Goal: Task Accomplishment & Management: Manage account settings

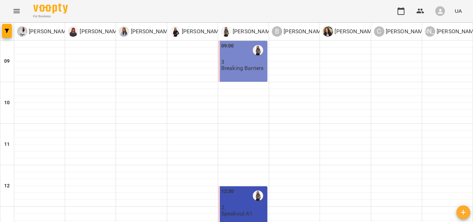
click at [22, 9] on button "Menu" at bounding box center [16, 11] width 17 height 17
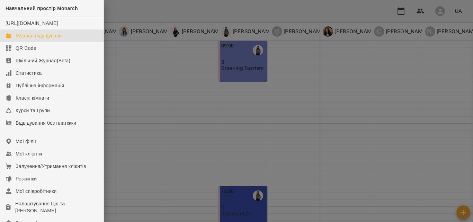
click at [286, 141] on div at bounding box center [236, 111] width 473 height 222
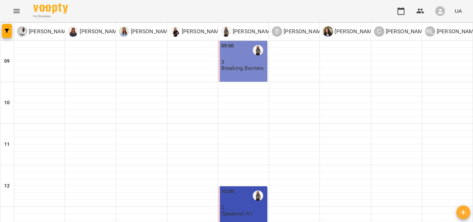
click at [14, 12] on icon "Menu" at bounding box center [16, 11] width 6 height 4
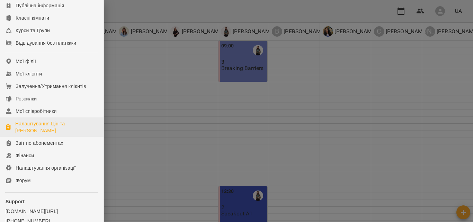
scroll to position [69, 0]
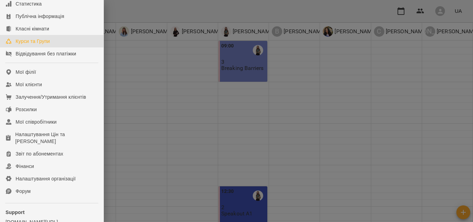
click at [30, 45] on div "Курси та Групи" at bounding box center [33, 41] width 34 height 7
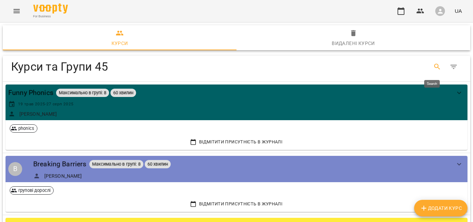
click at [433, 63] on icon "Search" at bounding box center [437, 67] width 8 height 8
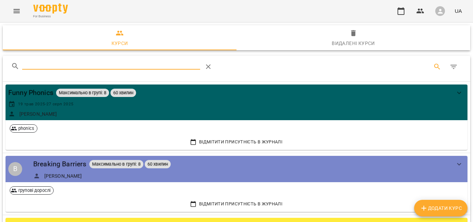
click at [454, 208] on span "Додати Курс" at bounding box center [440, 208] width 42 height 8
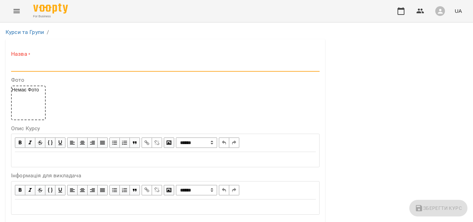
click at [25, 65] on input "text" at bounding box center [165, 66] width 308 height 11
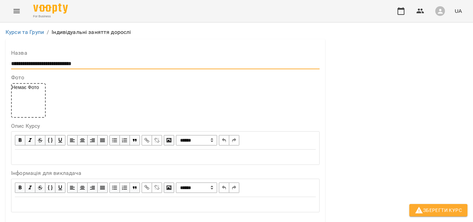
scroll to position [184, 0]
type input "**********"
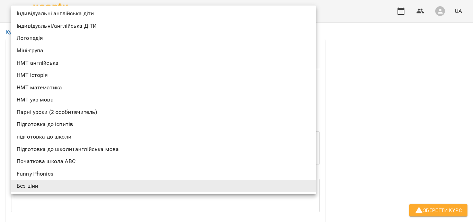
scroll to position [117, 0]
click at [47, 123] on li "Підготовка до іспитів" at bounding box center [163, 123] width 305 height 12
type input "**********"
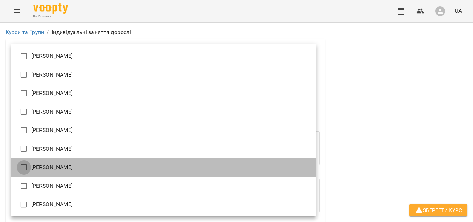
type input "**********"
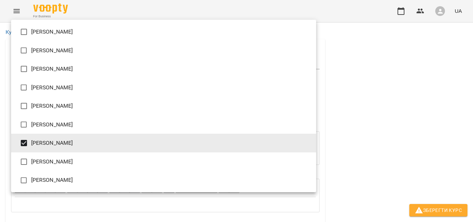
click at [411, 143] on div at bounding box center [236, 111] width 473 height 222
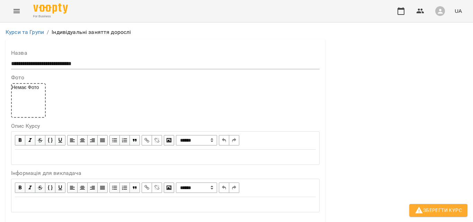
scroll to position [565, 0]
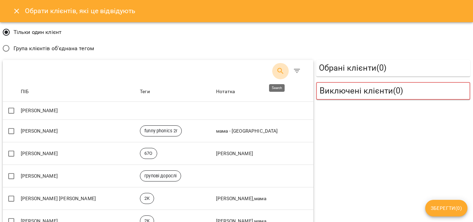
click at [277, 71] on icon "Search" at bounding box center [280, 71] width 8 height 8
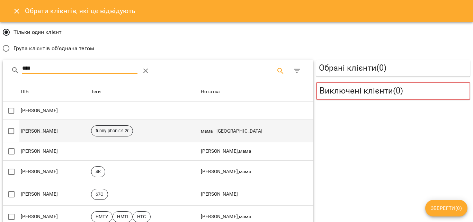
type input "****"
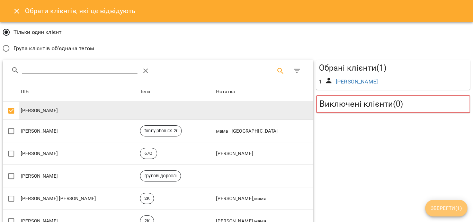
click at [450, 209] on span "Зберегти ( 1 )" at bounding box center [446, 208] width 31 height 8
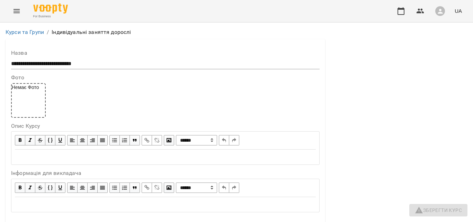
type input "***"
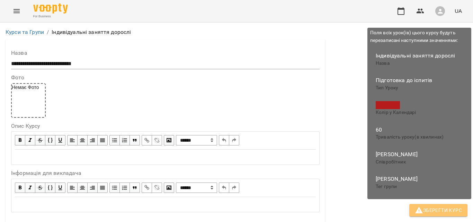
click at [438, 210] on span "Зберегти Курс" at bounding box center [438, 210] width 47 height 8
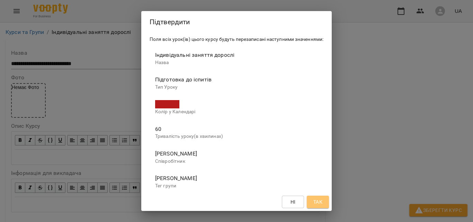
click at [328, 204] on button "Так" at bounding box center [318, 202] width 22 height 12
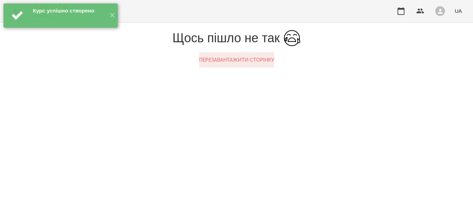
click at [209, 67] on button "Перезавантажити сторінку" at bounding box center [236, 59] width 75 height 15
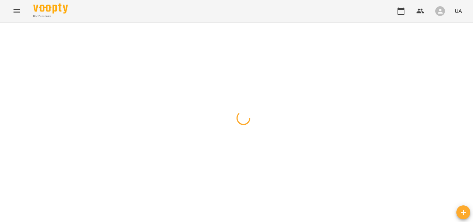
click at [11, 15] on button "Menu" at bounding box center [16, 11] width 17 height 17
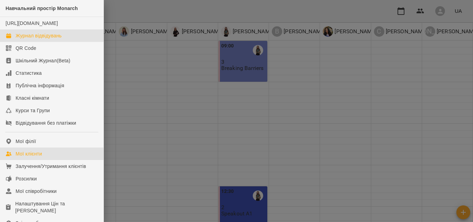
click at [31, 157] on div "Мої клієнти" at bounding box center [29, 153] width 26 height 7
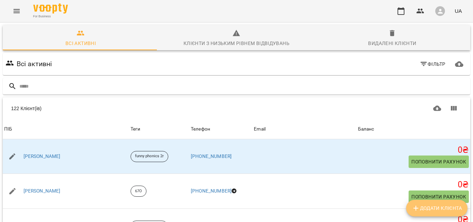
click at [432, 209] on span "Додати клієнта" at bounding box center [436, 208] width 50 height 8
select select "**"
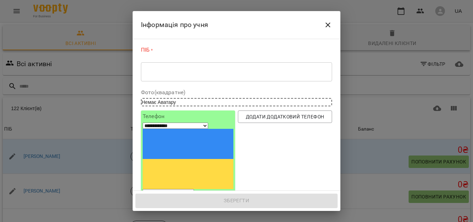
click at [178, 75] on div "* ​" at bounding box center [236, 71] width 191 height 19
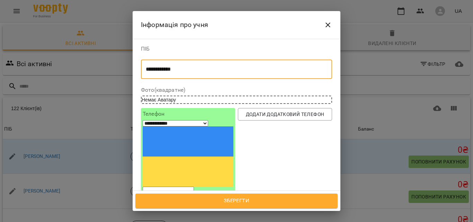
type textarea "**********"
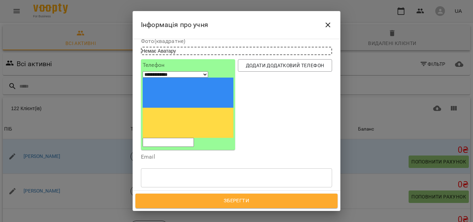
scroll to position [56, 0]
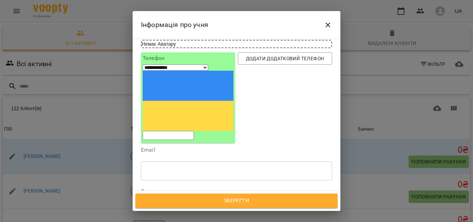
click at [167, 131] on input "tel" at bounding box center [168, 135] width 51 height 9
type input "**********"
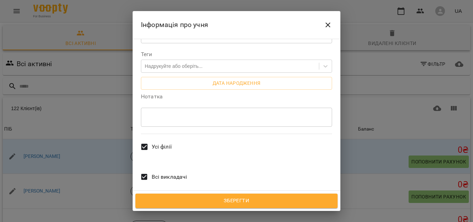
scroll to position [198, 0]
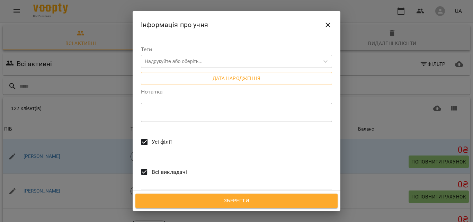
click at [221, 203] on span "Зберегти" at bounding box center [236, 200] width 187 height 9
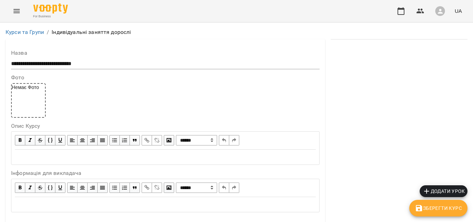
click at [437, 191] on span "Додати урок" at bounding box center [443, 191] width 42 height 8
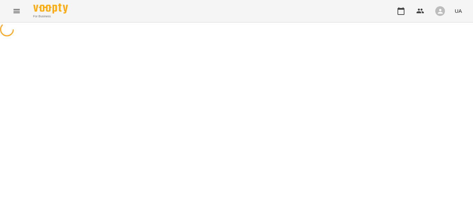
select select "**********"
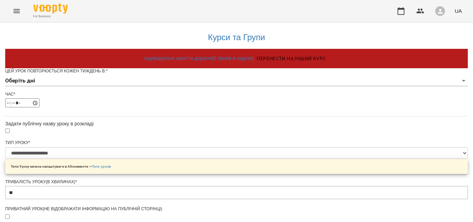
click at [198, 88] on div "Цей урок повторюється кожен тиждень в: * Оберіть дні" at bounding box center [236, 79] width 462 height 23
click at [198, 95] on body "**********" at bounding box center [236, 222] width 473 height 445
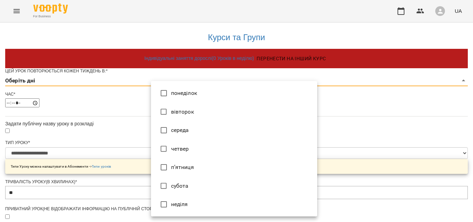
click at [189, 96] on li "понеділок" at bounding box center [234, 93] width 166 height 19
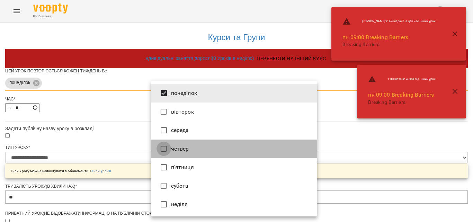
type input "***"
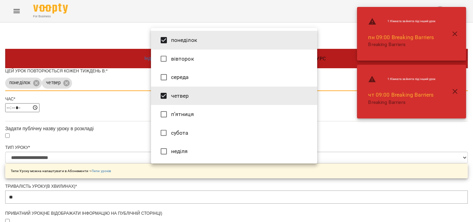
click at [117, 153] on div at bounding box center [236, 111] width 473 height 222
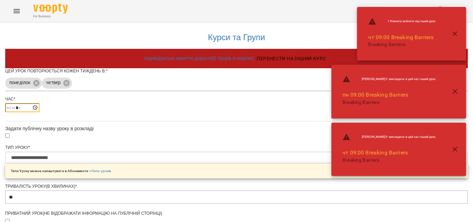
click at [39, 112] on input "*****" at bounding box center [22, 107] width 34 height 9
type input "*****"
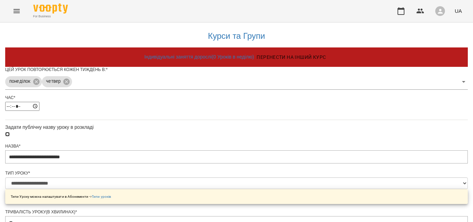
scroll to position [292, 0]
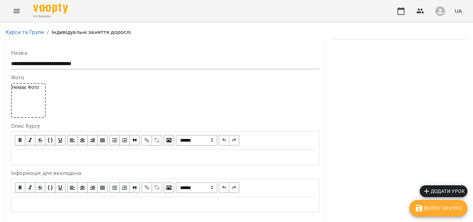
click at [443, 208] on span "Зберегти Курс" at bounding box center [438, 208] width 47 height 8
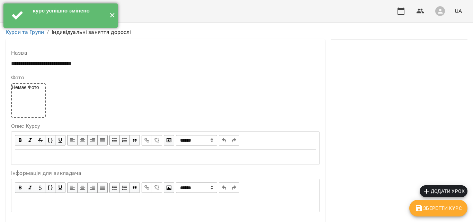
click at [113, 14] on button "✕" at bounding box center [111, 15] width 11 height 24
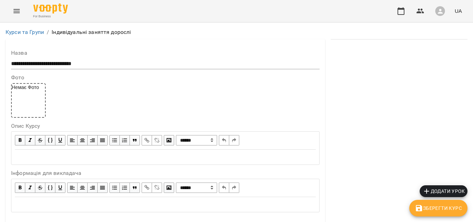
click at [17, 13] on icon "Menu" at bounding box center [16, 11] width 6 height 4
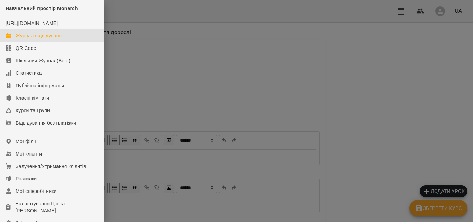
click at [27, 39] on div "Журнал відвідувань" at bounding box center [39, 35] width 46 height 7
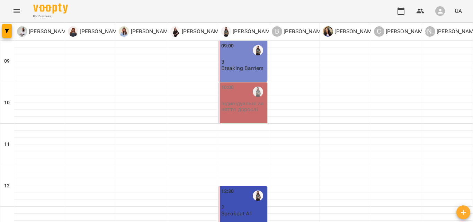
click at [236, 119] on div "10:00 Індивідуальні заняття дорослі" at bounding box center [242, 102] width 49 height 41
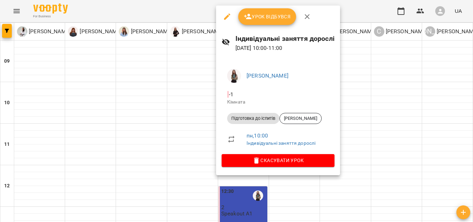
click at [259, 12] on span "Урок відбувся" at bounding box center [267, 16] width 47 height 8
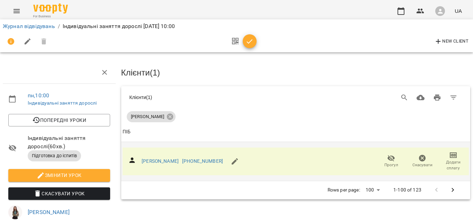
click at [145, 164] on div "Іванов Денис +380954357397" at bounding box center [192, 161] width 101 height 17
click at [149, 159] on link "[PERSON_NAME]" at bounding box center [160, 161] width 37 height 6
click at [449, 154] on icon "button" at bounding box center [453, 155] width 8 height 8
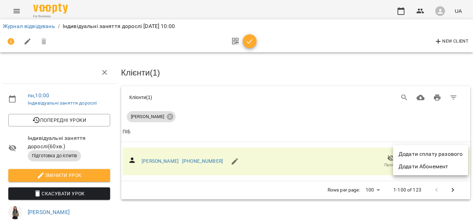
click at [440, 153] on li "Додати сплату разового" at bounding box center [430, 154] width 75 height 12
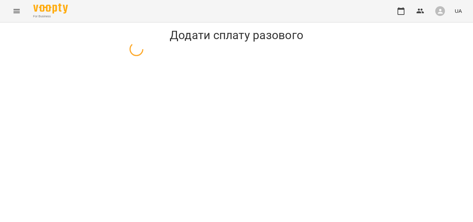
select select "**********"
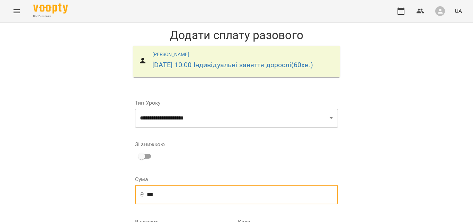
drag, startPoint x: 156, startPoint y: 209, endPoint x: 113, endPoint y: 209, distance: 43.3
click at [113, 209] on div "**********" at bounding box center [236, 168] width 473 height 293
type input "***"
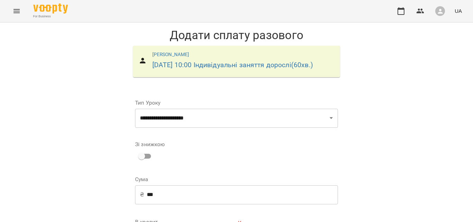
select select "****"
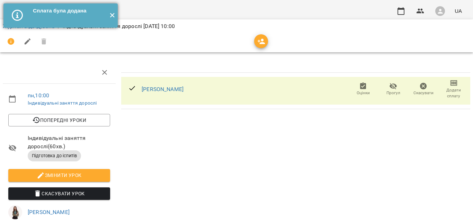
click at [113, 18] on button "✕" at bounding box center [111, 15] width 11 height 24
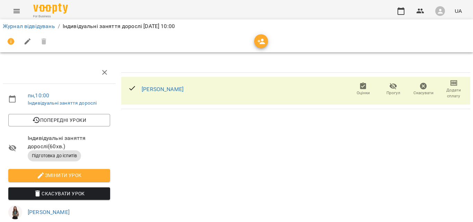
click at [19, 13] on icon "Menu" at bounding box center [16, 11] width 8 height 8
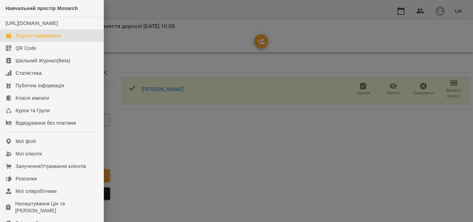
click at [24, 39] on div "Журнал відвідувань" at bounding box center [39, 35] width 46 height 7
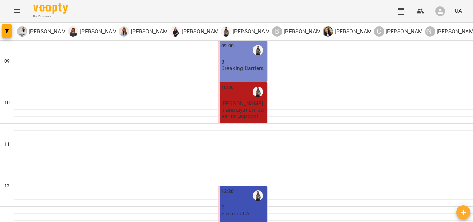
scroll to position [205, 0]
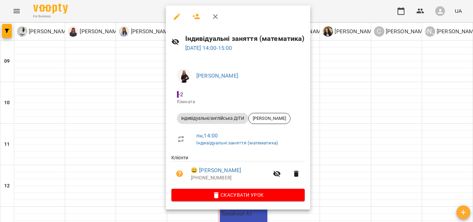
drag, startPoint x: 410, startPoint y: 90, endPoint x: 433, endPoint y: 119, distance: 37.0
click at [410, 90] on div at bounding box center [236, 111] width 473 height 222
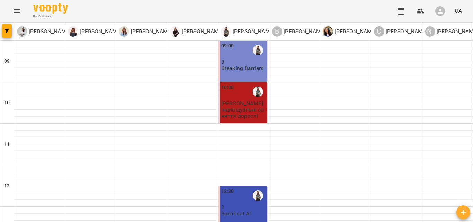
scroll to position [35, 0]
click at [18, 11] on icon "Menu" at bounding box center [16, 11] width 8 height 8
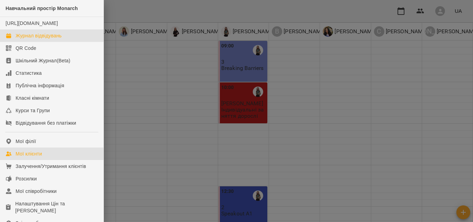
click at [21, 157] on div "Мої клієнти" at bounding box center [29, 153] width 26 height 7
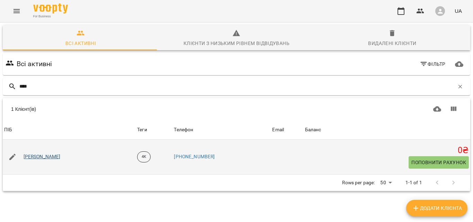
type input "****"
click at [55, 154] on link "[PERSON_NAME]" at bounding box center [42, 156] width 37 height 7
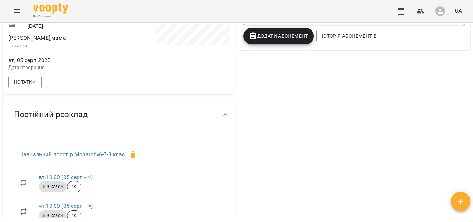
scroll to position [107, 0]
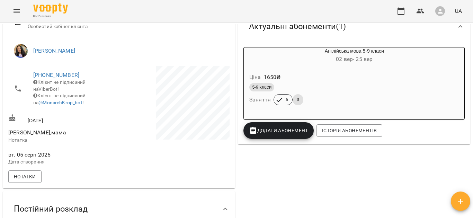
click at [271, 134] on span "Додати Абонемент" at bounding box center [278, 130] width 59 height 8
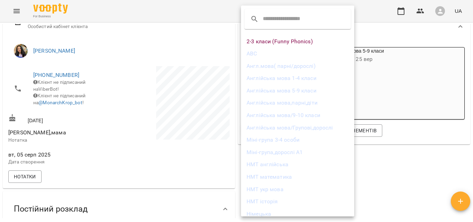
click at [211, 162] on div at bounding box center [236, 111] width 473 height 222
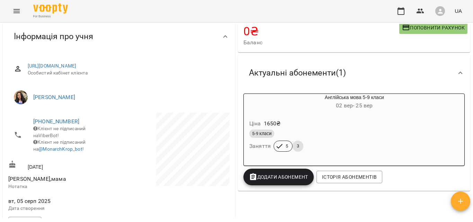
scroll to position [48, 0]
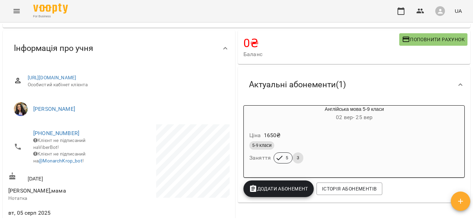
click at [270, 184] on button "Додати Абонемент" at bounding box center [278, 188] width 70 height 17
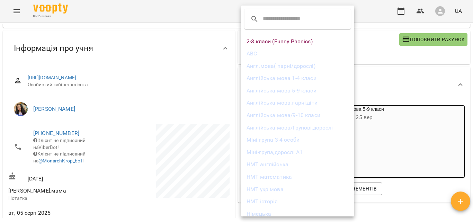
click at [279, 85] on li "Англійська мова 5-9 класи" at bounding box center [297, 90] width 113 height 12
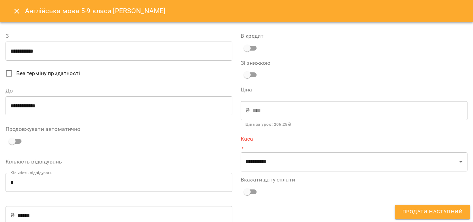
click at [33, 54] on input "**********" at bounding box center [119, 51] width 227 height 19
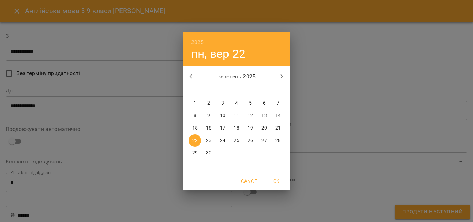
click at [210, 155] on p "30" at bounding box center [209, 153] width 6 height 7
type input "**********"
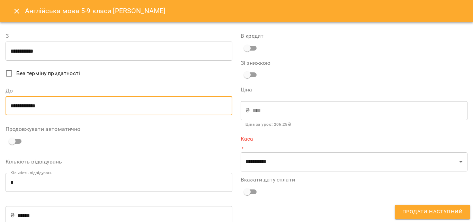
click at [45, 110] on input "**********" at bounding box center [119, 105] width 227 height 19
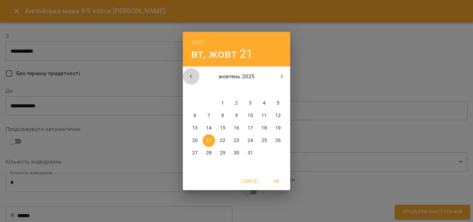
click at [189, 76] on icon "button" at bounding box center [191, 76] width 8 height 8
click at [282, 72] on icon "button" at bounding box center [282, 76] width 8 height 8
click at [238, 139] on p "23" at bounding box center [237, 140] width 6 height 7
type input "**********"
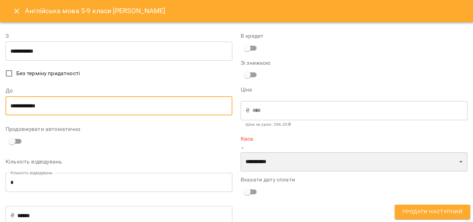
click at [265, 158] on select "**********" at bounding box center [354, 161] width 227 height 19
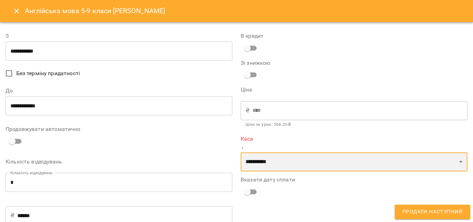
select select "****"
click at [241, 152] on select "**********" at bounding box center [354, 161] width 227 height 19
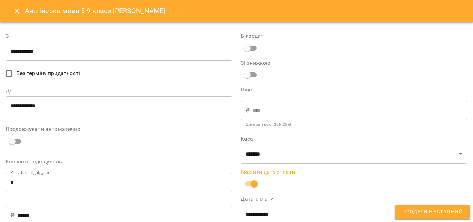
click at [266, 216] on input "**********" at bounding box center [354, 213] width 227 height 19
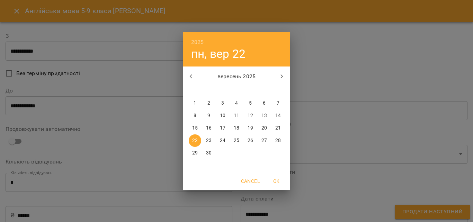
click at [276, 130] on p "21" at bounding box center [278, 128] width 6 height 7
type input "**********"
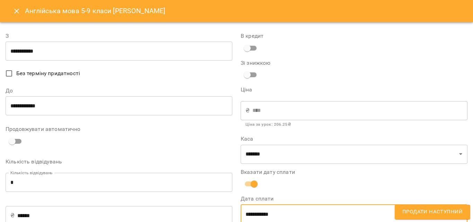
scroll to position [2, 0]
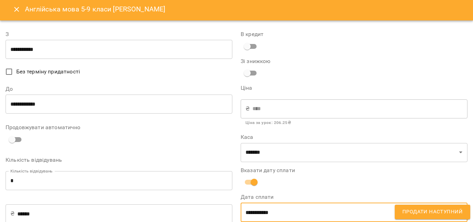
click at [445, 210] on span "Продати наступний" at bounding box center [432, 211] width 60 height 9
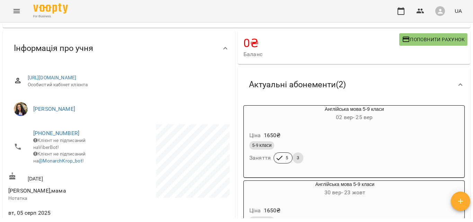
click at [22, 10] on button "Menu" at bounding box center [16, 11] width 17 height 17
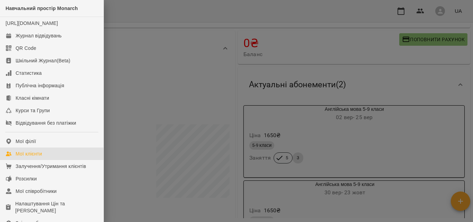
click at [55, 160] on link "Мої клієнти" at bounding box center [51, 153] width 103 height 12
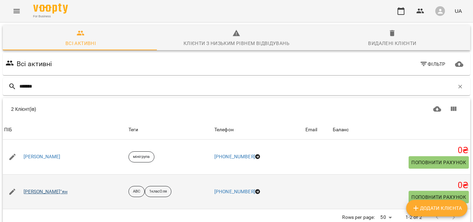
type input "*******"
click at [56, 193] on link "Вареник Дем"ян" at bounding box center [46, 191] width 44 height 7
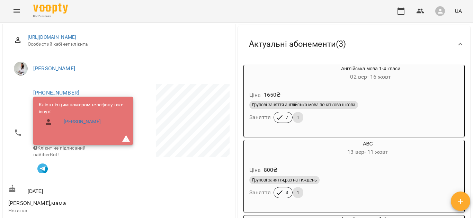
scroll to position [71, 0]
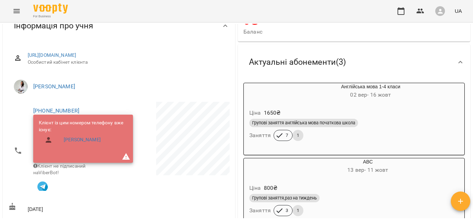
click at [415, 116] on div "Ціна 1650 ₴" at bounding box center [354, 113] width 212 height 12
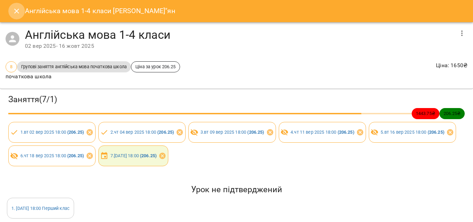
click at [13, 9] on icon "Close" at bounding box center [16, 11] width 8 height 8
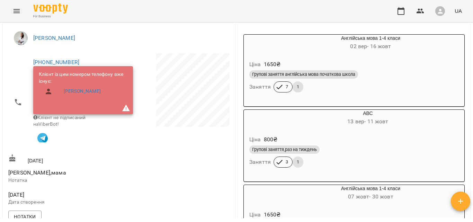
scroll to position [228, 0]
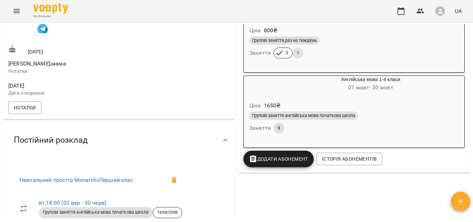
drag, startPoint x: 471, startPoint y: 85, endPoint x: 472, endPoint y: 69, distance: 16.3
click at [472, 69] on div "Мої клієнти / Вареник Дем"ян Вареник Дем"ян ABC 1класОля 0 ₴ Баланс Поповнити р…" at bounding box center [236, 133] width 473 height 222
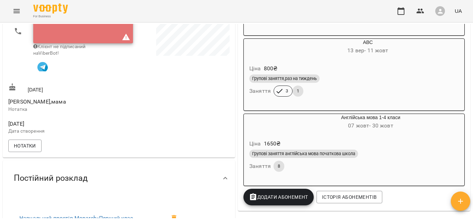
scroll to position [84, 0]
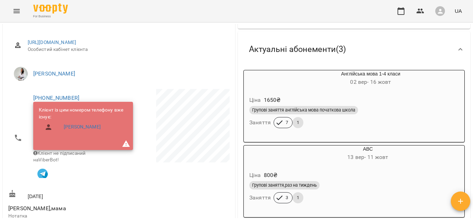
click at [411, 171] on div "Ціна 800 ₴" at bounding box center [351, 175] width 207 height 12
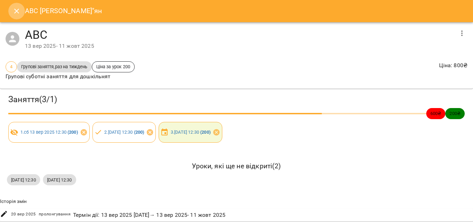
click at [9, 11] on button "Close" at bounding box center [16, 11] width 17 height 17
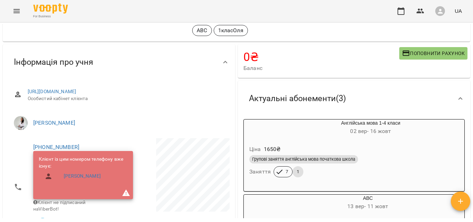
scroll to position [104, 0]
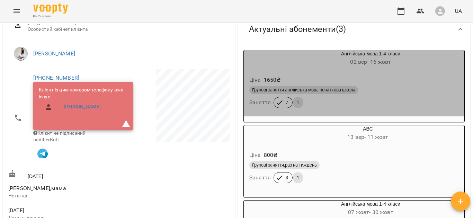
click at [428, 99] on div "Групові заняття англійська мова початкова школа Заняття 7 1" at bounding box center [354, 96] width 212 height 25
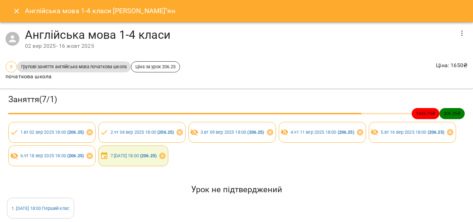
click at [295, 51] on div "Англійська мова 1-4 класи 02 вер 2025 - 16 жовт 2025" at bounding box center [236, 39] width 473 height 34
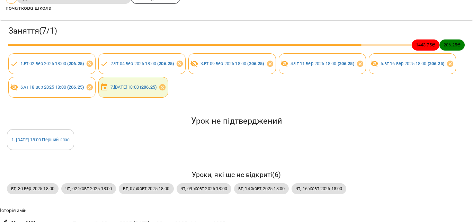
scroll to position [83, 0]
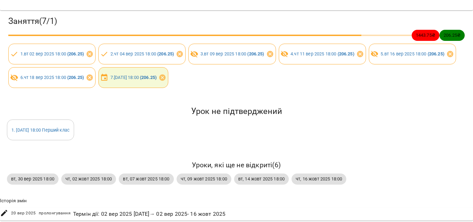
click at [344, 105] on div "Урок не підтверджений" at bounding box center [237, 111] width 462 height 13
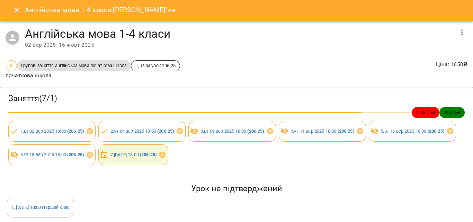
scroll to position [0, 0]
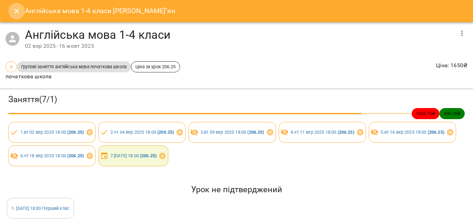
click at [18, 8] on icon "Close" at bounding box center [16, 11] width 8 height 8
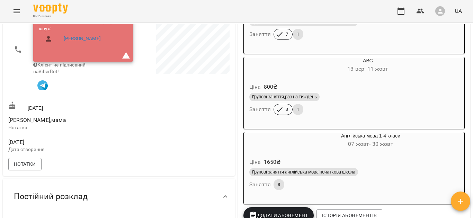
scroll to position [156, 0]
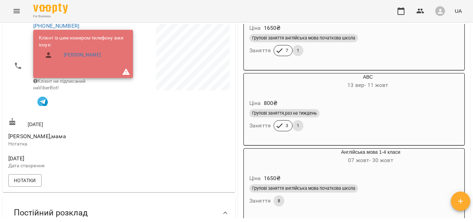
click at [413, 175] on div "Ціна 1650 ₴" at bounding box center [354, 178] width 212 height 12
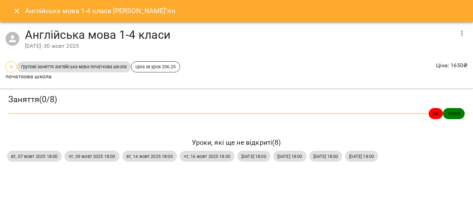
click at [469, 35] on button "button" at bounding box center [461, 33] width 17 height 17
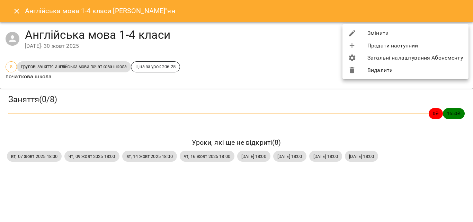
click at [383, 71] on li "Видалити" at bounding box center [405, 70] width 126 height 12
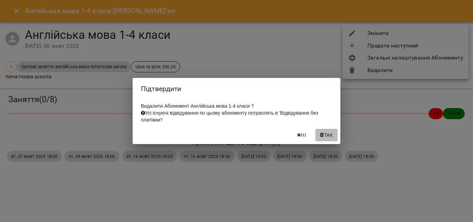
click at [332, 138] on span "Так" at bounding box center [328, 135] width 9 height 8
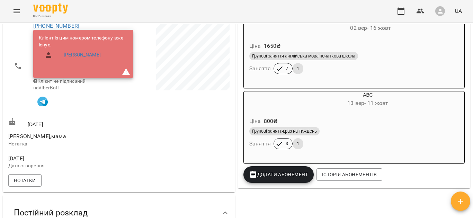
click at [284, 177] on span "Додати Абонемент" at bounding box center [278, 174] width 59 height 8
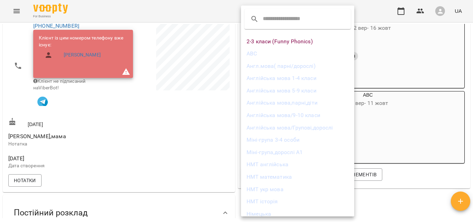
click at [320, 77] on li "Англійська мова 1-4 класи" at bounding box center [297, 78] width 113 height 12
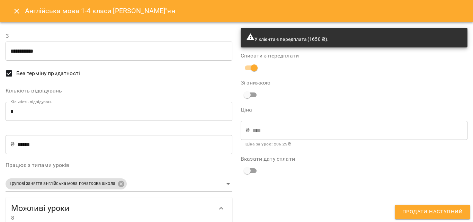
click at [52, 52] on input "**********" at bounding box center [119, 51] width 227 height 19
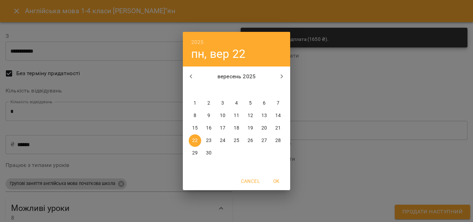
click at [280, 82] on button "button" at bounding box center [281, 76] width 17 height 17
click at [210, 139] on p "21" at bounding box center [209, 140] width 6 height 7
type input "**********"
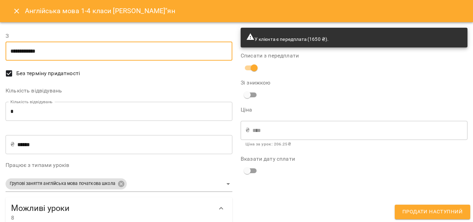
click at [18, 73] on span "Без терміну придатності" at bounding box center [48, 73] width 64 height 8
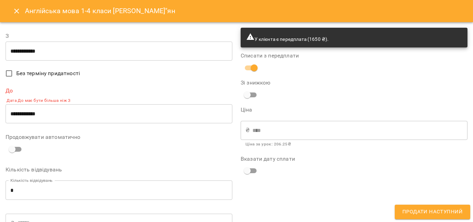
click at [72, 117] on input "**********" at bounding box center [119, 113] width 227 height 19
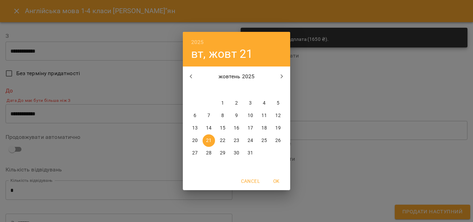
click at [282, 76] on icon "button" at bounding box center [282, 76] width 2 height 4
click at [194, 73] on icon "button" at bounding box center [191, 76] width 8 height 8
click at [284, 76] on icon "button" at bounding box center [282, 76] width 8 height 8
click at [238, 130] on p "13" at bounding box center [237, 128] width 6 height 7
type input "**********"
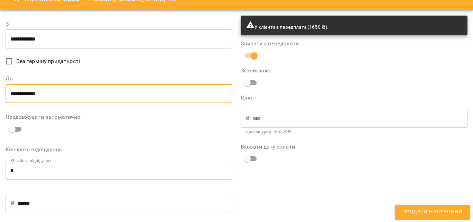
scroll to position [0, 0]
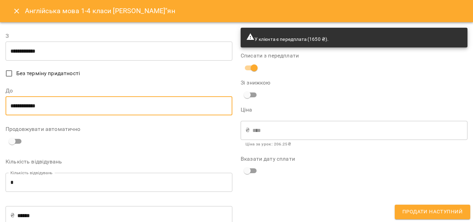
click at [431, 214] on span "Продати наступний" at bounding box center [432, 211] width 60 height 9
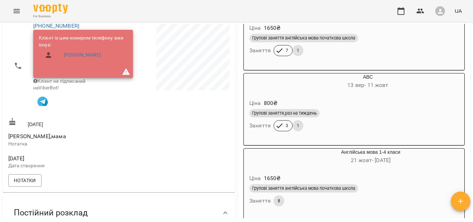
drag, startPoint x: 472, startPoint y: 60, endPoint x: 470, endPoint y: 79, distance: 19.1
click at [470, 79] on div "Мої клієнти / Вареник Дем"ян Вареник Дем"ян ABC 1класОля 0 ₴ Баланс Поповнити р…" at bounding box center [236, 133] width 473 height 222
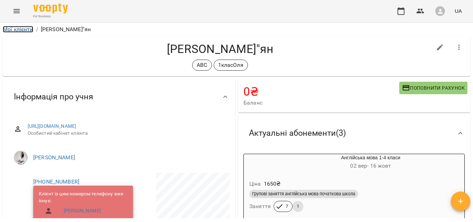
click at [12, 30] on link "Мої клієнти" at bounding box center [18, 29] width 30 height 7
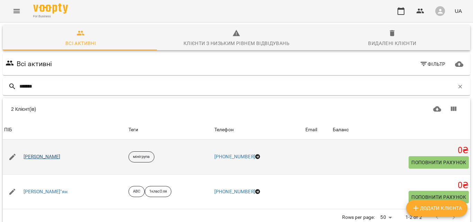
type input "*******"
click at [49, 155] on link "Вареник Ірина Петрівна" at bounding box center [42, 156] width 37 height 7
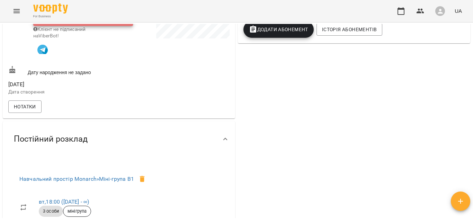
scroll to position [104, 0]
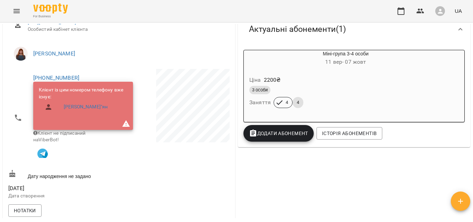
click at [305, 182] on div "0 ₴ Баланс Поповнити рахунок Актуальні абонементи ( 1 ) Міні-група 3-4 особи 11…" at bounding box center [353, 182] width 235 height 417
click at [293, 181] on div "0 ₴ Баланс Поповнити рахунок Актуальні абонементи ( 1 ) Міні-група 3-4 особи 11…" at bounding box center [353, 182] width 235 height 417
click at [283, 169] on div "0 ₴ Баланс Поповнити рахунок Актуальні абонементи ( 1 ) Міні-група 3-4 особи 11…" at bounding box center [353, 182] width 235 height 417
click at [424, 80] on div "Міні-група 3-4 особи 11 вер - 07 жовт Ціна 2200 ₴ 3 особи Заняття 4 4" at bounding box center [353, 86] width 221 height 72
click at [324, 56] on div "Міні-група 3-4 особи 11 вер - 07 жовт" at bounding box center [345, 58] width 137 height 17
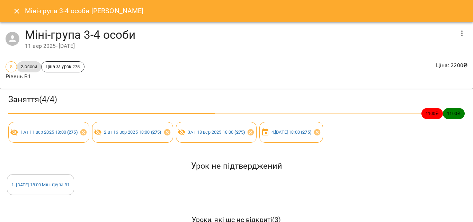
click at [461, 33] on icon "button" at bounding box center [461, 33] width 1 height 6
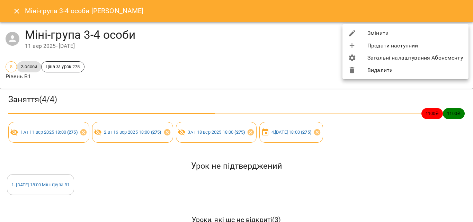
click at [380, 29] on li "Змінити" at bounding box center [405, 33] width 126 height 12
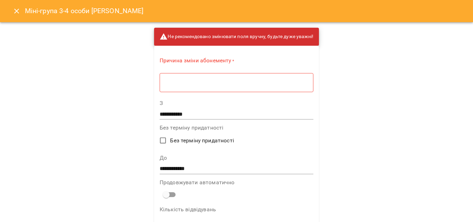
click at [191, 83] on textarea at bounding box center [236, 82] width 144 height 7
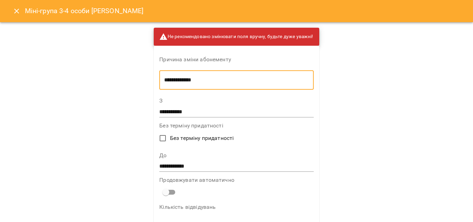
type textarea "**********"
click at [179, 163] on input "**********" at bounding box center [236, 166] width 154 height 11
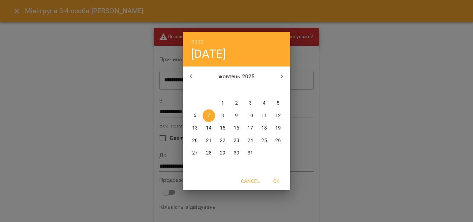
click at [209, 140] on p "21" at bounding box center [209, 140] width 6 height 7
type input "**********"
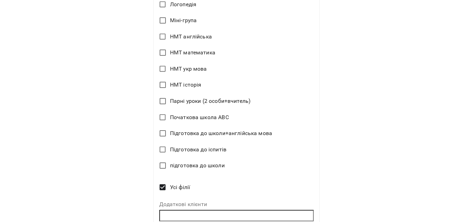
scroll to position [541, 0]
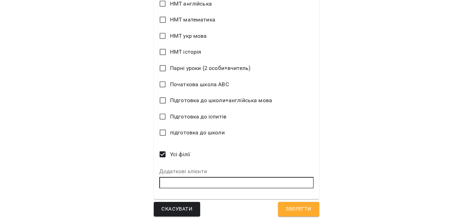
click at [273, 180] on input "text" at bounding box center [236, 182] width 154 height 11
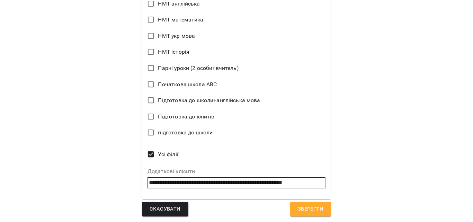
type input "**********"
click at [310, 211] on span "Зберегти" at bounding box center [311, 209] width 26 height 9
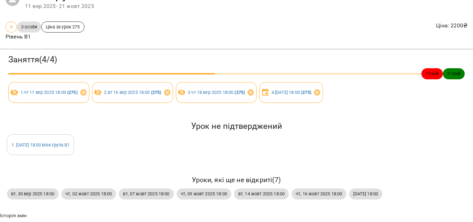
scroll to position [60, 0]
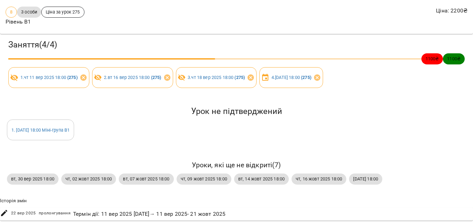
click at [1, 209] on icon at bounding box center [4, 213] width 8 height 8
click at [4, 209] on icon at bounding box center [4, 213] width 8 height 8
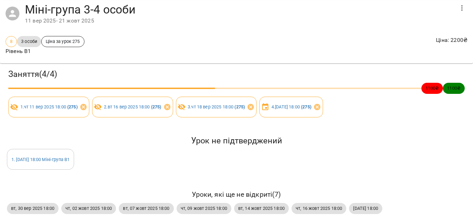
scroll to position [0, 0]
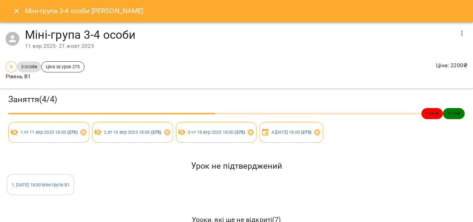
click at [17, 11] on icon "Close" at bounding box center [16, 11] width 5 height 5
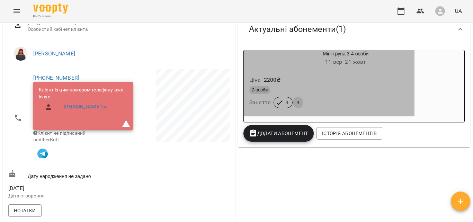
click at [398, 91] on div "3 особи" at bounding box center [329, 90] width 160 height 8
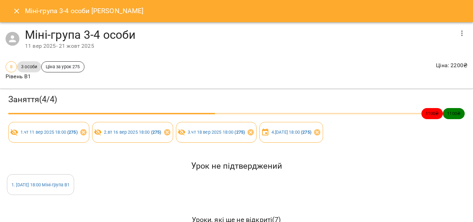
click at [458, 35] on icon "button" at bounding box center [462, 33] width 8 height 8
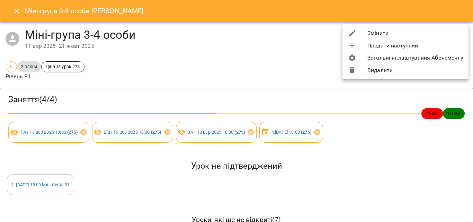
click at [457, 35] on li "Змінити" at bounding box center [405, 33] width 126 height 12
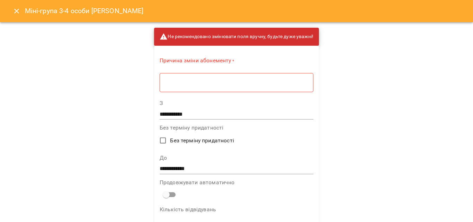
click at [12, 9] on button "Close" at bounding box center [16, 11] width 17 height 17
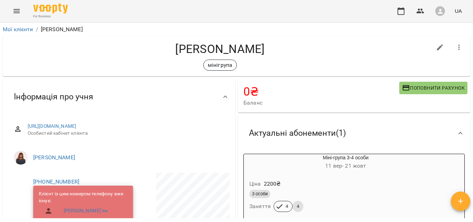
scroll to position [104, 0]
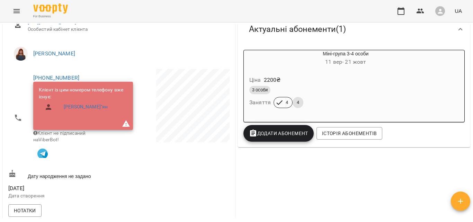
click at [19, 15] on icon "Menu" at bounding box center [16, 11] width 8 height 8
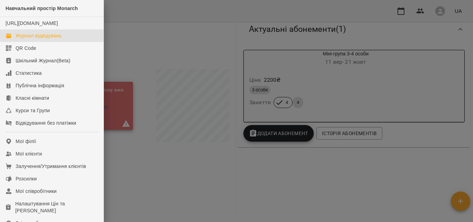
click at [41, 39] on div "Журнал відвідувань" at bounding box center [39, 35] width 46 height 7
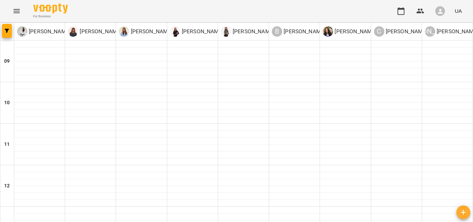
scroll to position [279, 0]
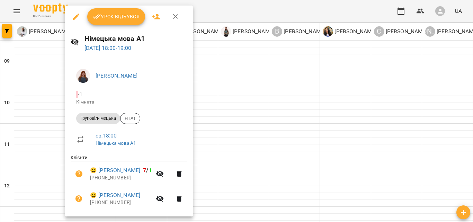
scroll to position [35, 0]
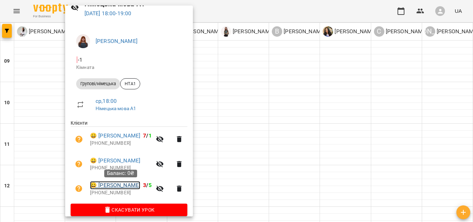
click at [121, 187] on link "😀 Яременко Катерина" at bounding box center [115, 185] width 50 height 8
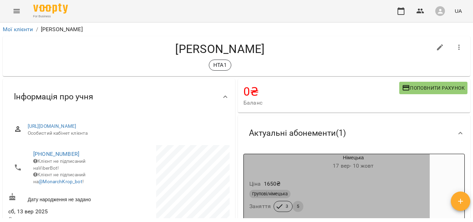
click at [417, 164] on h6 "17 вер - 10 жовт" at bounding box center [353, 166] width 153 height 10
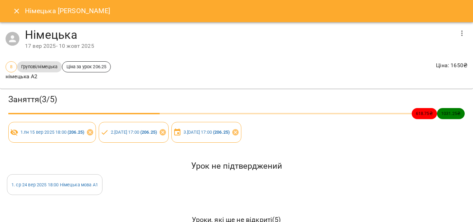
click at [455, 26] on button "button" at bounding box center [461, 33] width 17 height 17
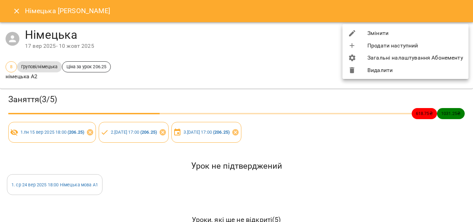
click at [392, 35] on li "Змінити" at bounding box center [405, 33] width 126 height 12
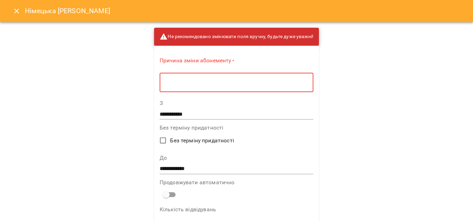
click at [238, 80] on textarea at bounding box center [236, 82] width 144 height 7
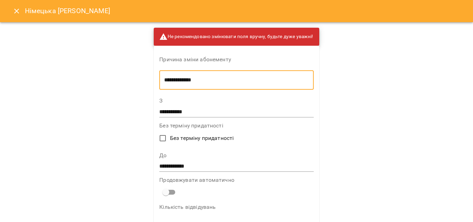
type textarea "**********"
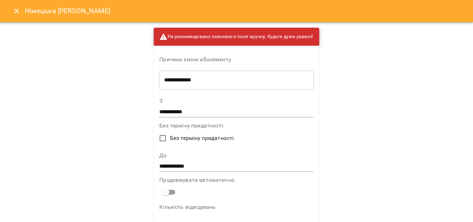
click at [202, 163] on input "**********" at bounding box center [236, 166] width 154 height 11
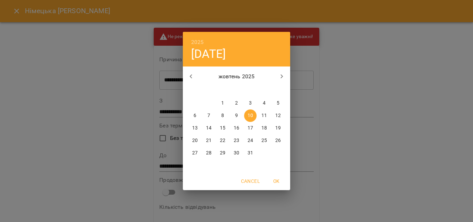
click at [410, 135] on div "2025 пт, жовт 10 жовтень 2025 пн вт ср чт пт сб нд 29 30 1 2 3 4 5 6 7 8 9 10 1…" at bounding box center [236, 111] width 473 height 222
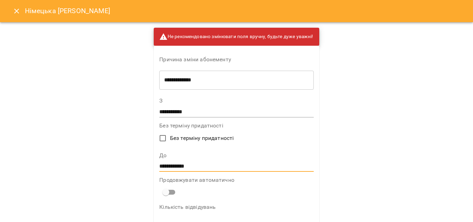
click at [182, 168] on input "**********" at bounding box center [236, 166] width 154 height 11
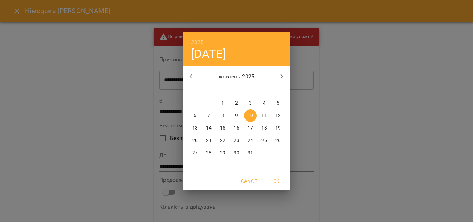
click at [192, 79] on icon "button" at bounding box center [191, 76] width 8 height 8
click at [284, 77] on icon "button" at bounding box center [282, 76] width 8 height 8
click at [472, 142] on div "2025 пт, жовт 10 жовтень 2025 пн вт ср чт пт сб нд 29 30 1 2 3 4 5 6 7 8 9 10 1…" at bounding box center [236, 111] width 473 height 222
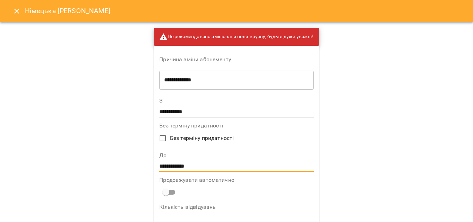
click at [12, 12] on button "Close" at bounding box center [16, 11] width 17 height 17
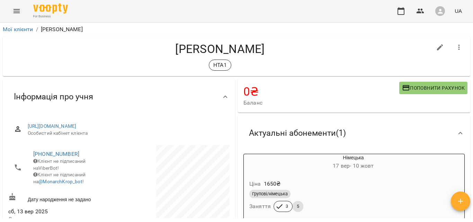
scroll to position [3, 0]
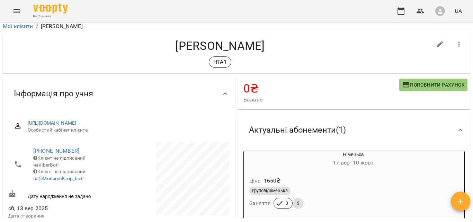
click at [384, 172] on div "Ціна 1650 ₴ Групові/німецька Заняття 3 5" at bounding box center [337, 193] width 186 height 47
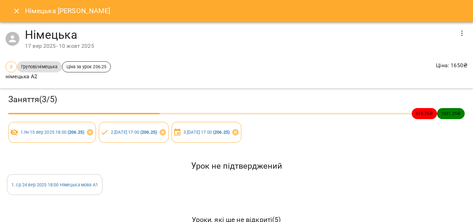
click at [458, 36] on icon "button" at bounding box center [462, 33] width 8 height 8
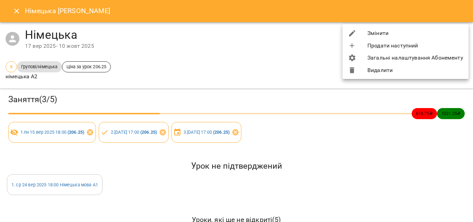
click at [377, 33] on li "Змінити" at bounding box center [405, 33] width 126 height 12
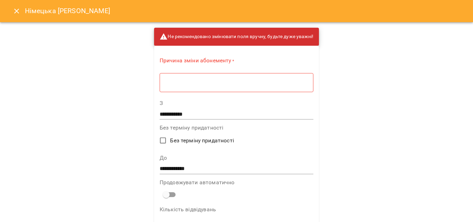
click at [191, 80] on textarea at bounding box center [236, 82] width 144 height 7
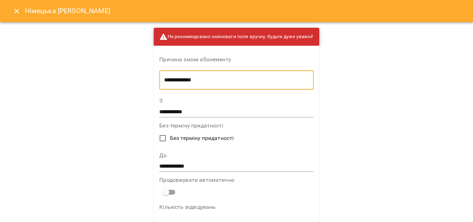
type textarea "**********"
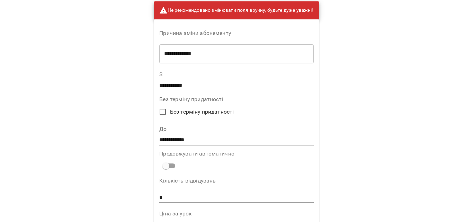
scroll to position [25, 0]
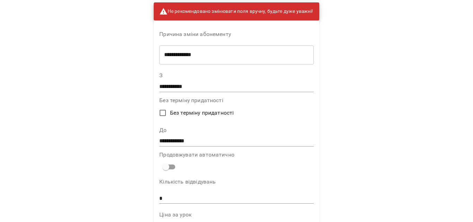
click at [190, 139] on input "**********" at bounding box center [236, 141] width 154 height 11
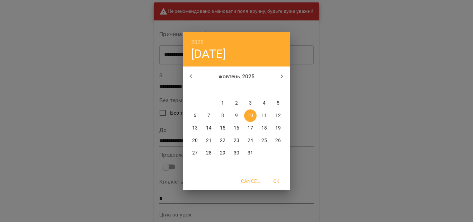
click at [252, 129] on p "17" at bounding box center [250, 128] width 6 height 7
type input "**********"
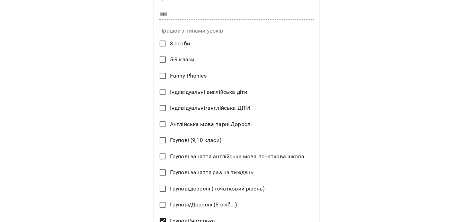
scroll to position [541, 0]
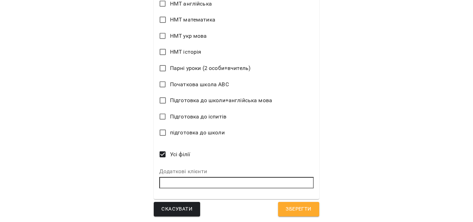
click at [311, 206] on button "Зберегти" at bounding box center [298, 209] width 41 height 15
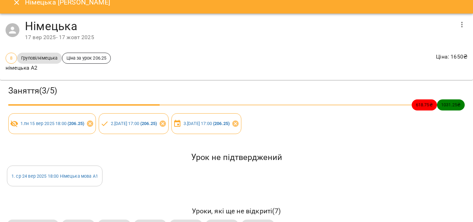
scroll to position [0, 0]
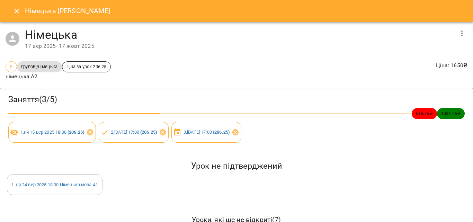
click at [15, 10] on icon "Close" at bounding box center [16, 11] width 8 height 8
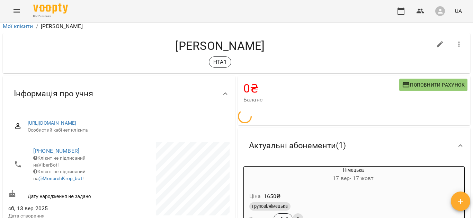
click at [15, 10] on icon "Menu" at bounding box center [16, 11] width 6 height 4
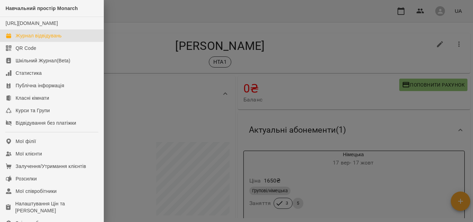
click at [33, 39] on div "Журнал відвідувань" at bounding box center [39, 35] width 46 height 7
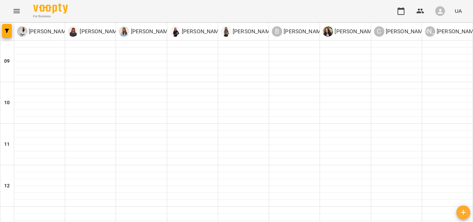
scroll to position [75, 0]
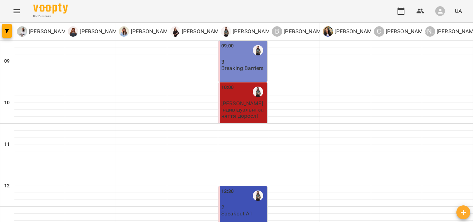
scroll to position [131, 0]
click at [243, 210] on p "Speakout A1" at bounding box center [236, 213] width 31 height 6
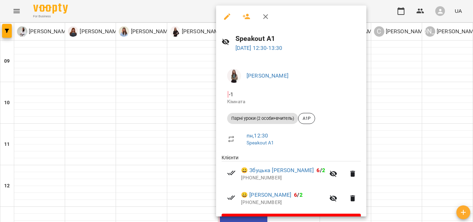
click at [435, 93] on div at bounding box center [236, 111] width 473 height 222
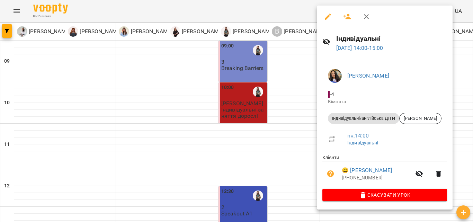
click at [297, 123] on div at bounding box center [236, 111] width 473 height 222
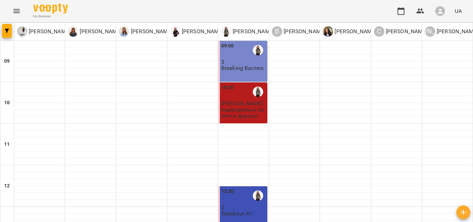
scroll to position [200, 0]
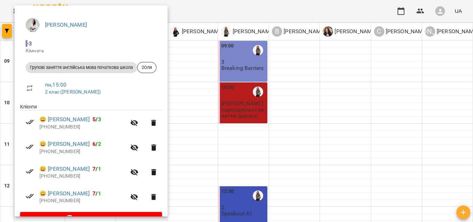
scroll to position [68, 0]
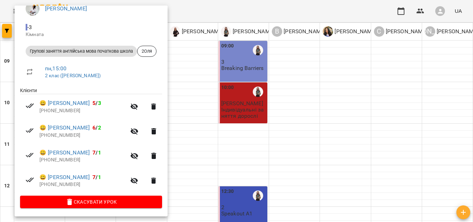
click at [293, 135] on div at bounding box center [236, 111] width 473 height 222
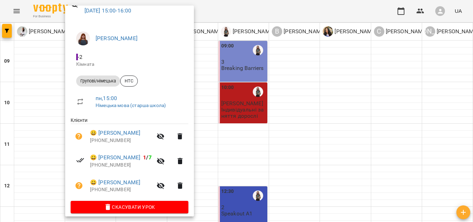
scroll to position [44, 0]
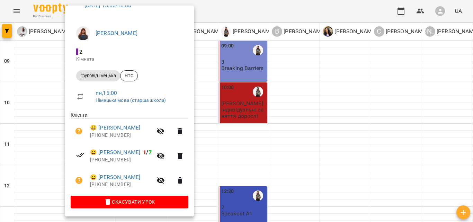
click at [290, 100] on div at bounding box center [236, 111] width 473 height 222
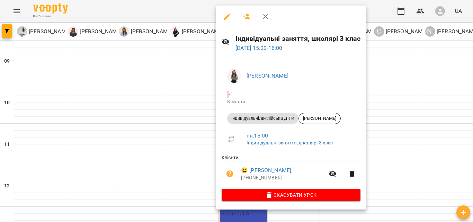
click at [428, 75] on div at bounding box center [236, 111] width 473 height 222
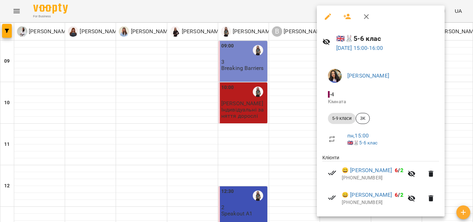
scroll to position [65, 0]
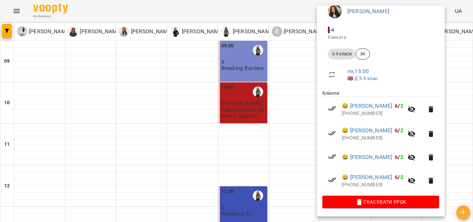
click at [301, 161] on div at bounding box center [236, 111] width 473 height 222
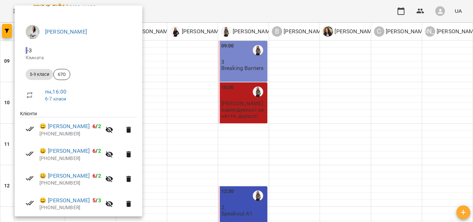
scroll to position [68, 0]
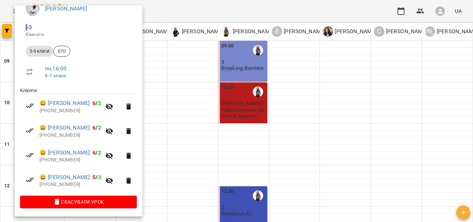
click at [284, 154] on div at bounding box center [236, 111] width 473 height 222
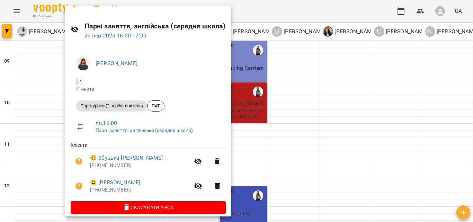
scroll to position [19, 0]
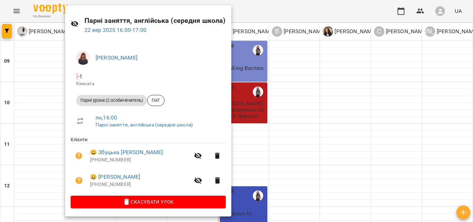
click at [318, 150] on div at bounding box center [236, 111] width 473 height 222
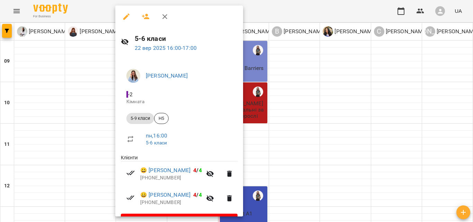
click at [287, 149] on div at bounding box center [236, 111] width 473 height 222
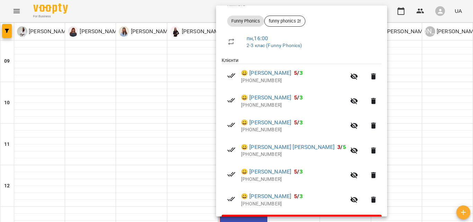
scroll to position [117, 0]
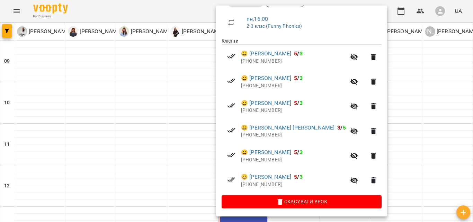
click at [441, 144] on div at bounding box center [236, 111] width 473 height 222
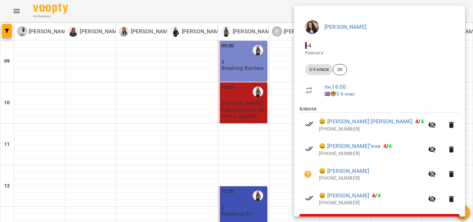
scroll to position [68, 0]
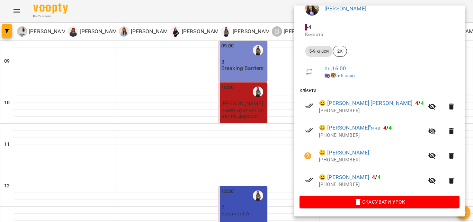
click at [281, 159] on div at bounding box center [236, 111] width 473 height 222
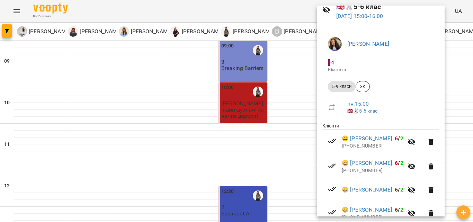
scroll to position [65, 0]
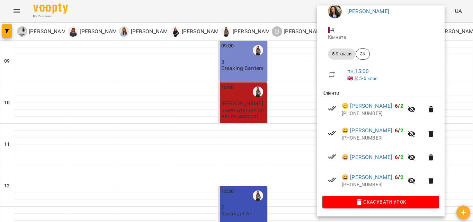
click at [284, 131] on div at bounding box center [236, 111] width 473 height 222
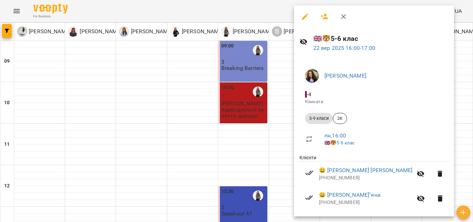
scroll to position [68, 0]
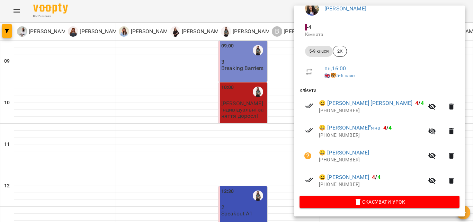
click at [295, 142] on div "Олена Камінська - 4 Кімната 5-9 класи 2К пн , 16:00 🇬🇧🐯5-6 клас Клієнти 😀 Індіє…" at bounding box center [379, 104] width 171 height 226
click at [277, 142] on div at bounding box center [236, 111] width 473 height 222
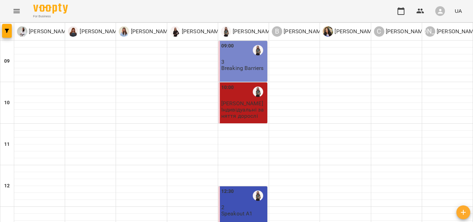
scroll to position [318, 0]
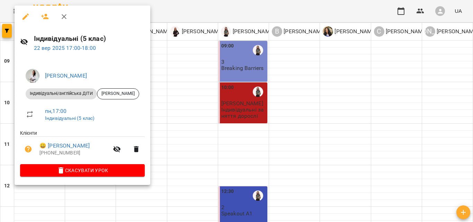
click at [261, 130] on div at bounding box center [236, 111] width 473 height 222
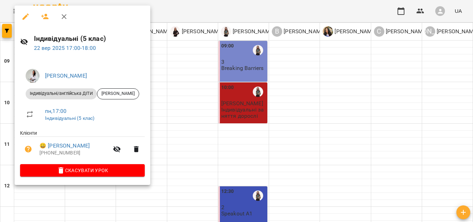
click at [257, 136] on div at bounding box center [236, 111] width 473 height 222
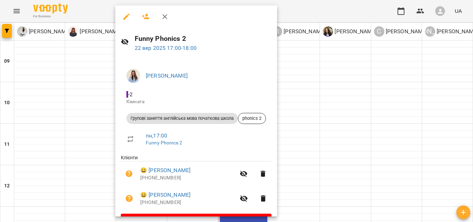
scroll to position [19, 0]
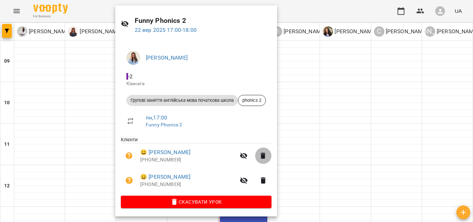
click at [270, 158] on button "button" at bounding box center [263, 155] width 17 height 17
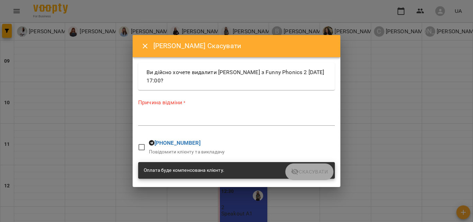
click at [175, 115] on div "*" at bounding box center [236, 120] width 197 height 11
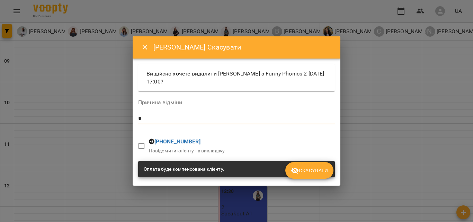
type textarea "*"
click at [311, 173] on span "Скасувати" at bounding box center [309, 170] width 37 height 8
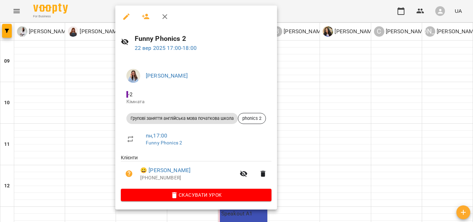
click at [324, 141] on div at bounding box center [236, 111] width 473 height 222
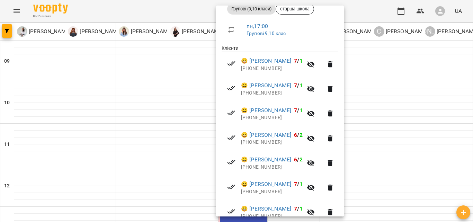
scroll to position [142, 0]
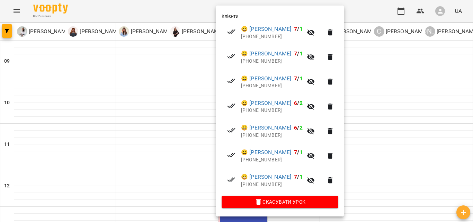
click at [182, 165] on div at bounding box center [236, 111] width 473 height 222
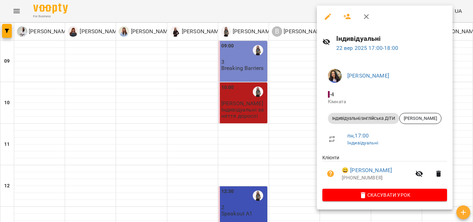
click at [202, 152] on div at bounding box center [236, 111] width 473 height 222
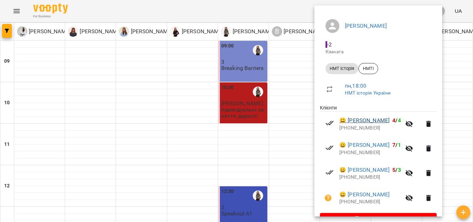
scroll to position [15, 0]
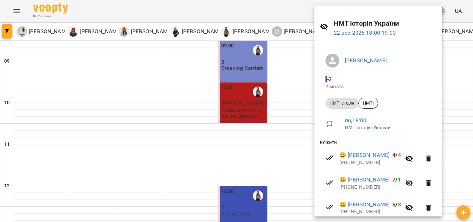
click at [206, 153] on div at bounding box center [236, 111] width 473 height 222
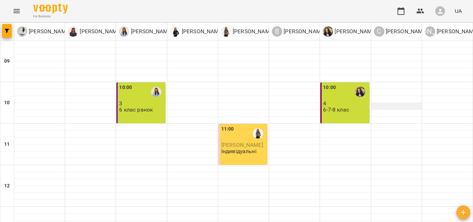
scroll to position [56, 0]
click at [334, 100] on p "4" at bounding box center [345, 103] width 45 height 6
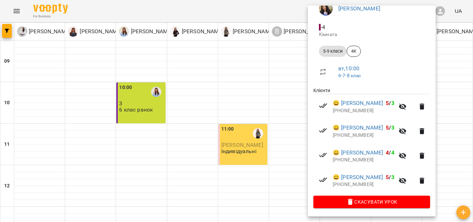
scroll to position [0, 0]
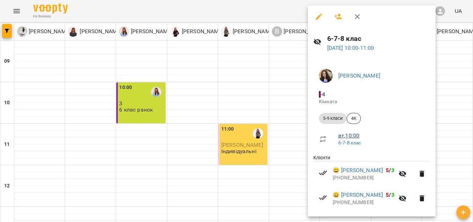
click at [340, 135] on link "вт , 10:00" at bounding box center [348, 135] width 21 height 7
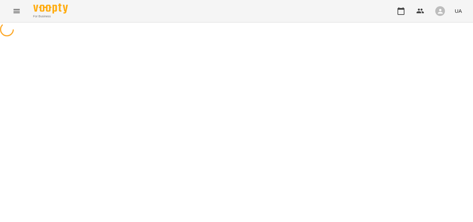
select select "*"
select select "*********"
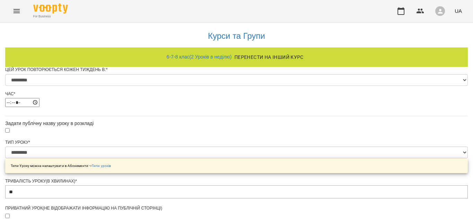
scroll to position [277, 0]
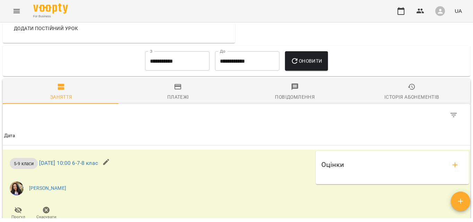
scroll to position [406, 0]
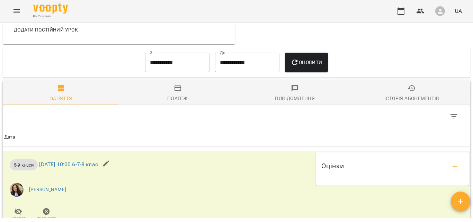
drag, startPoint x: 472, startPoint y: 165, endPoint x: 472, endPoint y: 177, distance: 11.4
click at [472, 177] on div "Мої клієнти / [PERSON_NAME] [PERSON_NAME] 4К ₴ Баланс Поповнити рахунок Докладн…" at bounding box center [236, 133] width 473 height 222
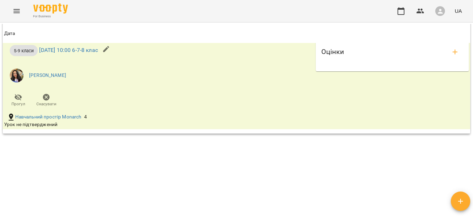
scroll to position [0, 0]
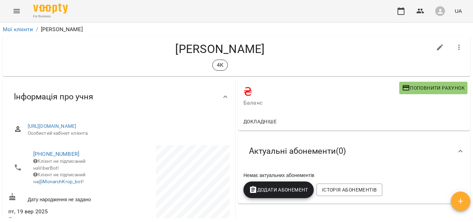
click at [22, 13] on button "Menu" at bounding box center [16, 11] width 17 height 17
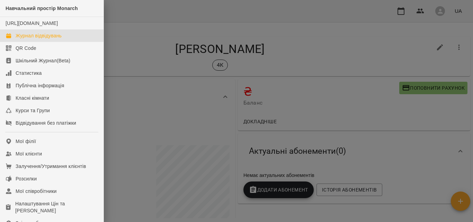
click at [31, 39] on div "Журнал відвідувань" at bounding box center [39, 35] width 46 height 7
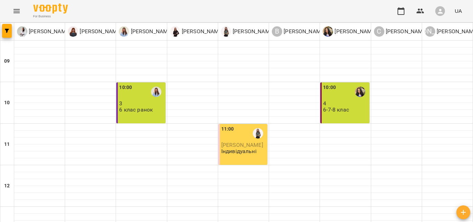
click at [345, 113] on div "6-7-8 клас" at bounding box center [336, 110] width 26 height 6
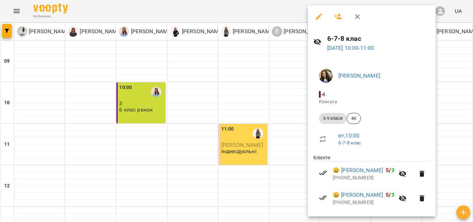
click at [331, 39] on h6 "6-7-8 клас" at bounding box center [378, 38] width 103 height 11
click at [335, 47] on link "[DATE] 10:00 - 11:00" at bounding box center [350, 48] width 47 height 7
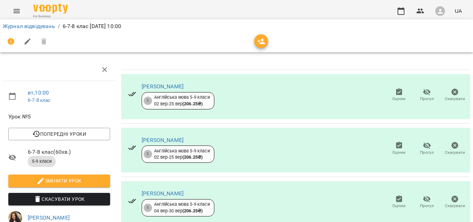
scroll to position [19, 0]
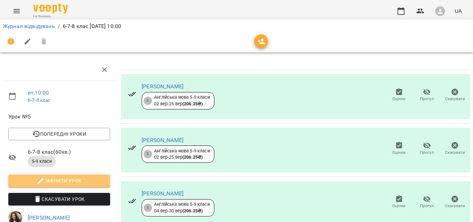
click at [81, 176] on span "Змінити урок" at bounding box center [59, 180] width 91 height 8
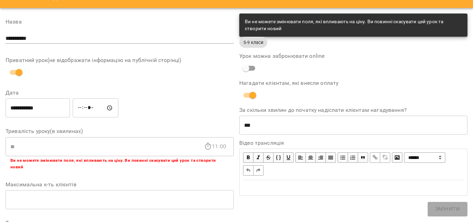
scroll to position [0, 0]
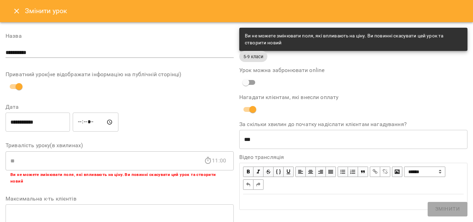
click at [16, 12] on icon "Close" at bounding box center [16, 11] width 8 height 8
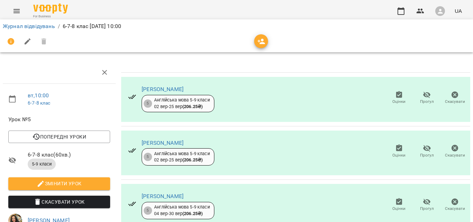
click at [260, 40] on icon "button" at bounding box center [261, 41] width 8 height 8
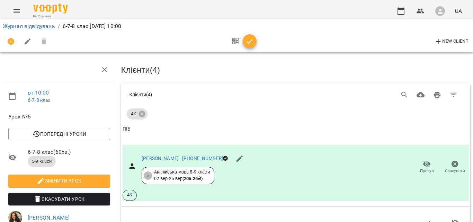
scroll to position [163, 0]
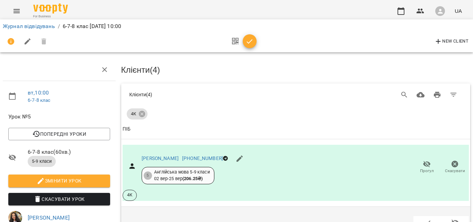
click at [423, 218] on icon "button" at bounding box center [427, 222] width 8 height 8
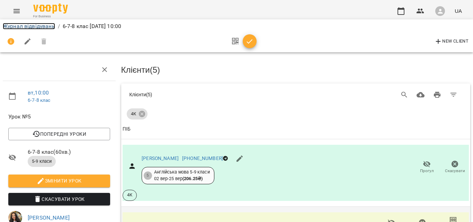
click at [12, 29] on link "Журнал відвідувань" at bounding box center [29, 26] width 52 height 7
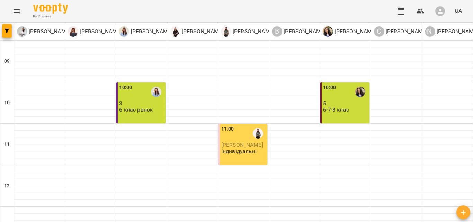
click at [337, 111] on p "6-7-8 клас" at bounding box center [336, 110] width 26 height 6
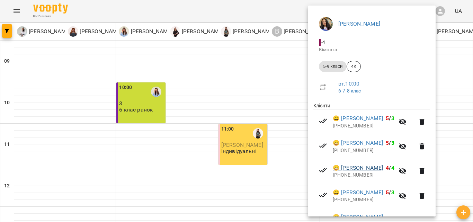
scroll to position [101, 0]
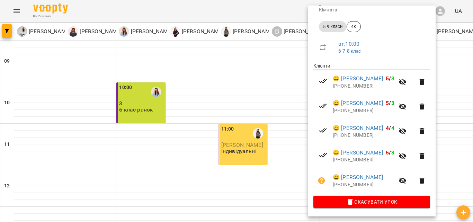
drag, startPoint x: 272, startPoint y: 74, endPoint x: 248, endPoint y: 116, distance: 47.6
click at [272, 74] on div at bounding box center [236, 111] width 473 height 222
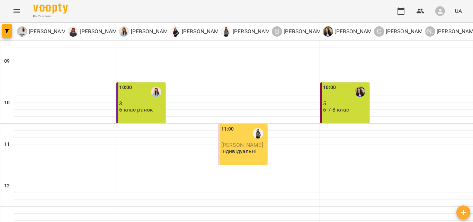
click at [252, 146] on span "[PERSON_NAME]" at bounding box center [242, 145] width 42 height 7
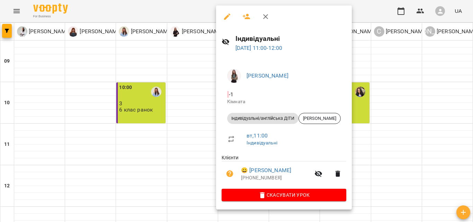
click at [390, 139] on div at bounding box center [236, 111] width 473 height 222
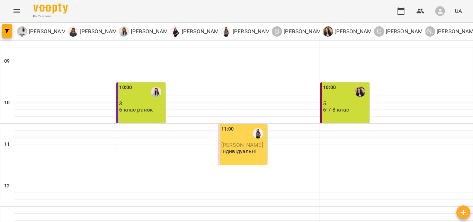
scroll to position [220, 0]
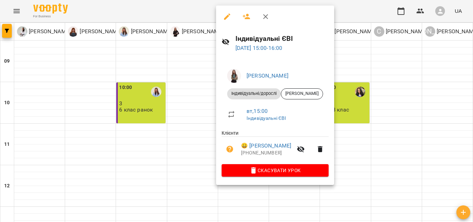
click at [274, 166] on button "Скасувати Урок" at bounding box center [274, 170] width 107 height 12
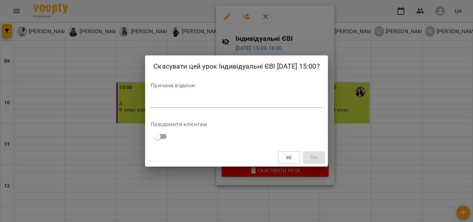
click at [190, 98] on div "*" at bounding box center [236, 102] width 171 height 11
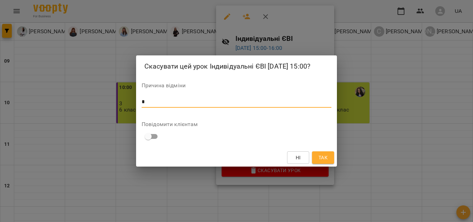
type textarea "*"
click at [321, 160] on span "Так" at bounding box center [322, 157] width 9 height 8
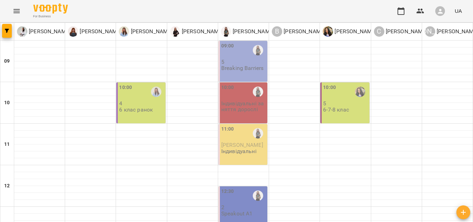
scroll to position [173, 0]
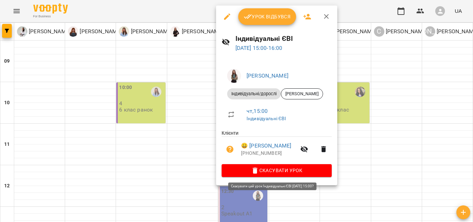
click at [274, 170] on span "Скасувати Урок" at bounding box center [276, 170] width 99 height 8
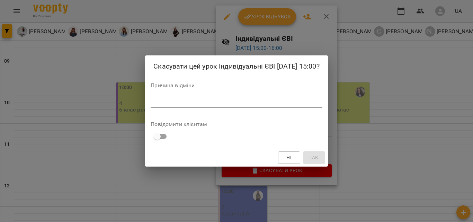
click at [192, 105] on textarea at bounding box center [236, 102] width 171 height 7
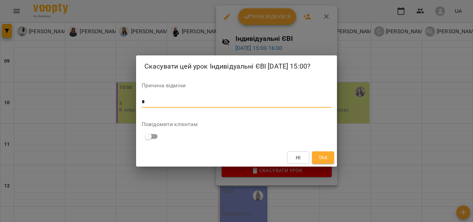
type textarea "*"
click at [323, 160] on span "Так" at bounding box center [322, 157] width 9 height 8
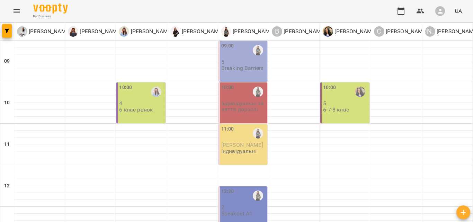
scroll to position [126, 0]
click at [9, 10] on button "Menu" at bounding box center [16, 11] width 17 height 17
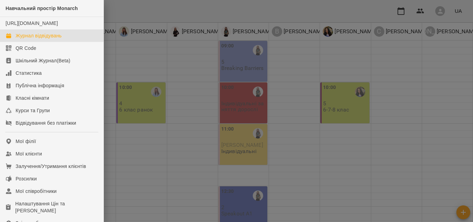
click at [23, 39] on div "Журнал відвідувань" at bounding box center [39, 35] width 46 height 7
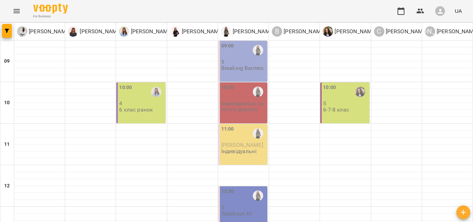
scroll to position [285, 0]
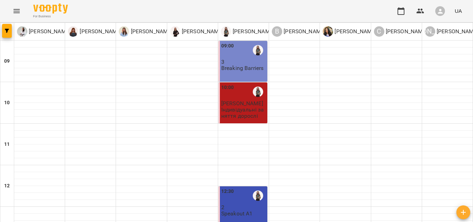
scroll to position [291, 0]
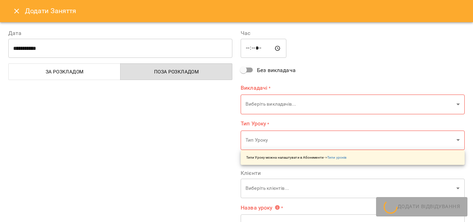
type input "**********"
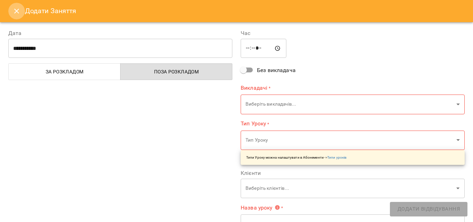
click at [19, 12] on icon "Close" at bounding box center [16, 11] width 8 height 8
